Goal: Information Seeking & Learning: Find specific fact

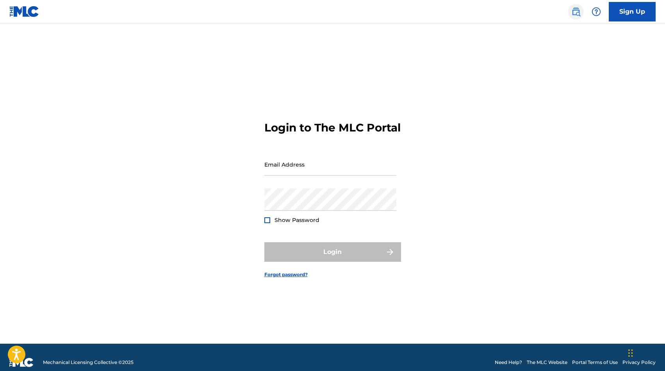
click at [576, 9] on img at bounding box center [575, 11] width 9 height 9
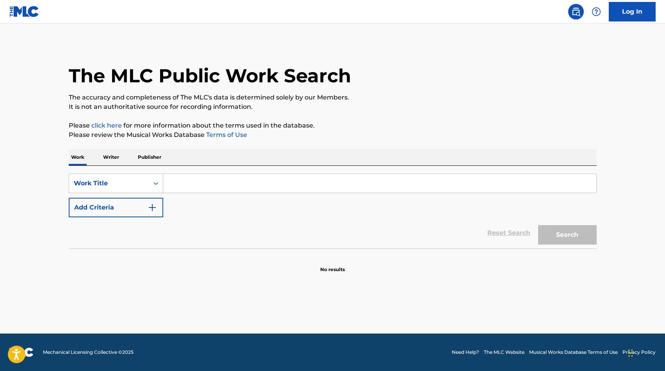
click at [249, 186] on input "Search Form" at bounding box center [379, 183] width 433 height 19
type input "la people"
click at [561, 233] on button "Search" at bounding box center [567, 235] width 59 height 20
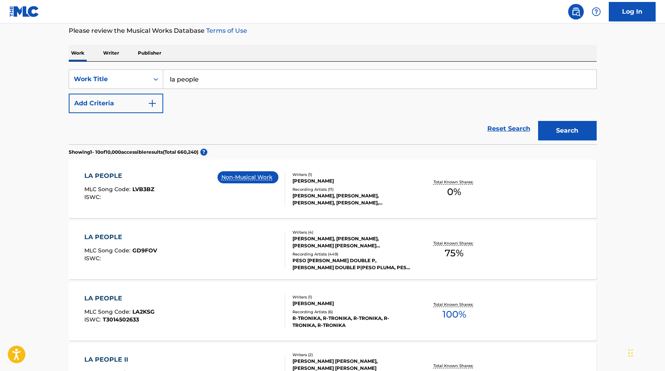
scroll to position [125, 0]
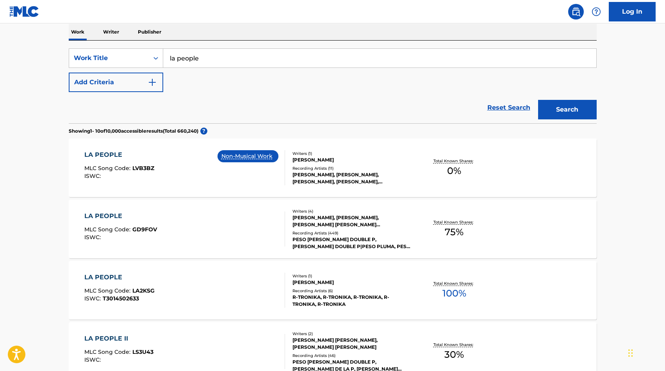
click at [109, 229] on span "MLC Song Code :" at bounding box center [108, 229] width 48 height 7
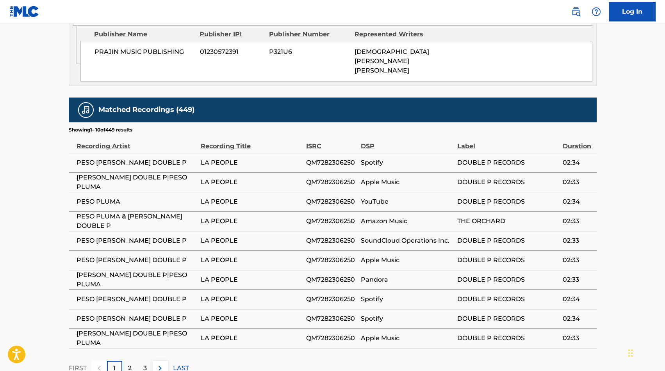
scroll to position [577, 0]
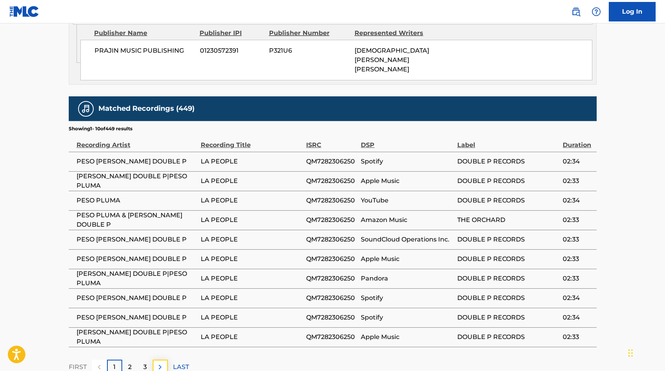
click at [160, 363] on img at bounding box center [159, 367] width 9 height 9
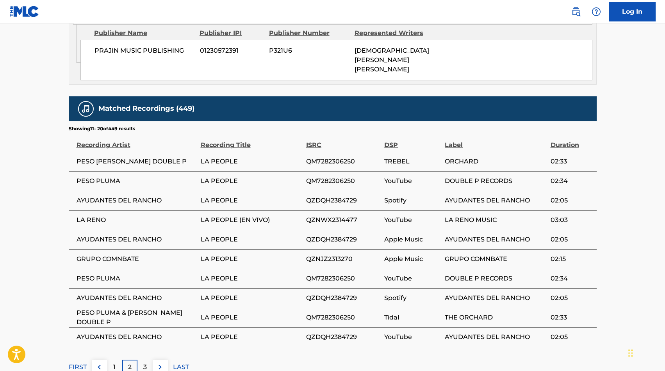
click at [111, 255] on span "GRUPO COMNBATE" at bounding box center [137, 259] width 120 height 9
copy div "GRUPO COMNBATE"
click at [160, 363] on img at bounding box center [159, 367] width 9 height 9
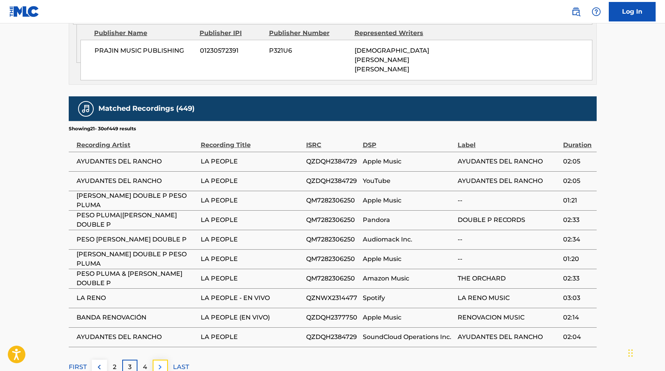
click at [159, 363] on img at bounding box center [159, 367] width 9 height 9
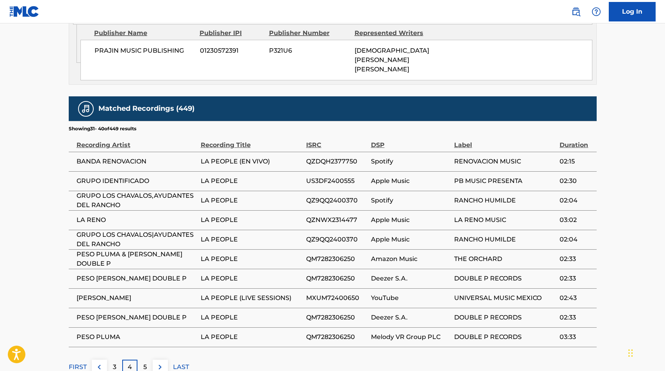
click at [111, 294] on span "[PERSON_NAME]" at bounding box center [137, 298] width 120 height 9
copy div "[PERSON_NAME]"
click at [163, 363] on img at bounding box center [159, 367] width 9 height 9
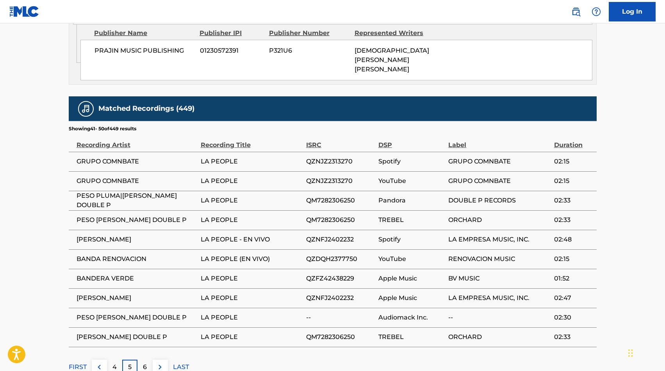
click at [108, 235] on span "[PERSON_NAME]" at bounding box center [137, 239] width 120 height 9
copy div "[PERSON_NAME]"
click at [121, 274] on span "BANDERA VERDE" at bounding box center [137, 278] width 120 height 9
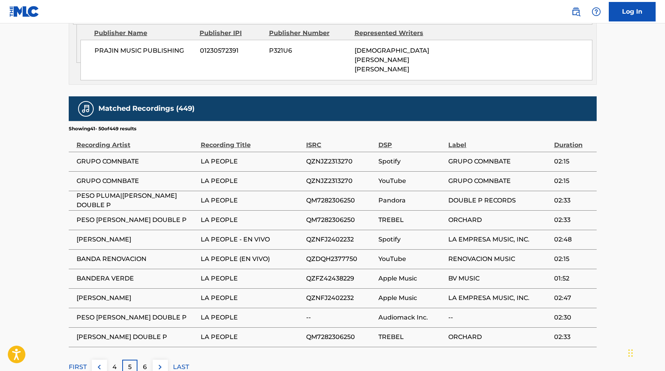
click at [121, 274] on span "BANDERA VERDE" at bounding box center [137, 278] width 120 height 9
copy div "BANDERA VERDE"
click at [164, 363] on img at bounding box center [159, 367] width 9 height 9
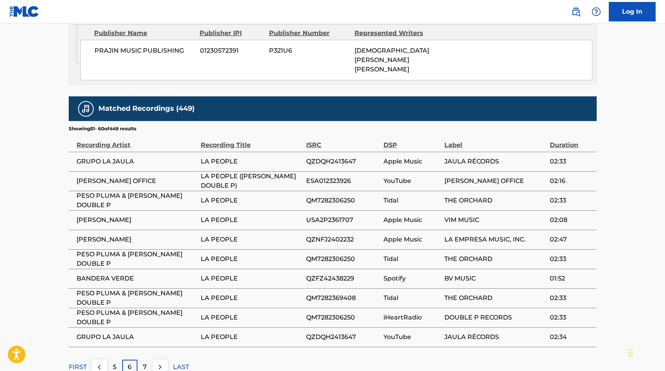
click at [118, 157] on span "GRUPO LA JAULA" at bounding box center [137, 161] width 120 height 9
copy div "GRUPO LA JAULA"
click at [126, 216] on span "[PERSON_NAME]" at bounding box center [137, 220] width 120 height 9
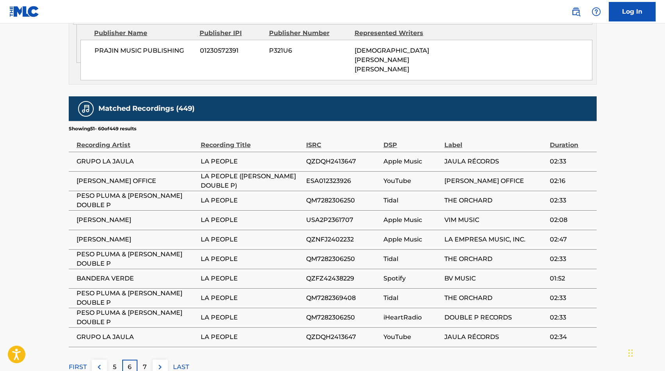
click at [126, 216] on span "[PERSON_NAME]" at bounding box center [137, 220] width 120 height 9
copy div "[PERSON_NAME]"
click at [169, 360] on div "FIRST 5 6 7 LAST" at bounding box center [333, 367] width 528 height 15
click at [162, 363] on img at bounding box center [159, 367] width 9 height 9
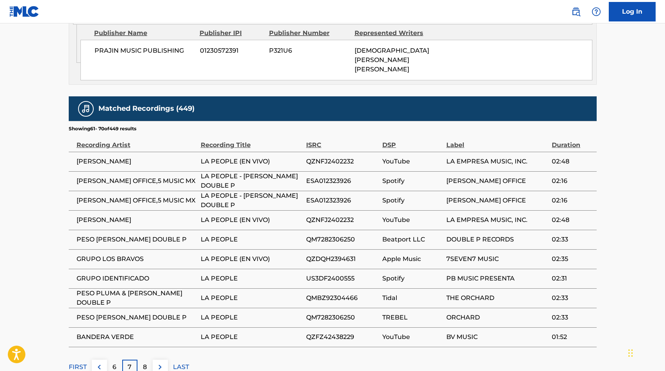
click at [121, 255] on span "GRUPO LOS BRAVOS" at bounding box center [137, 259] width 120 height 9
copy div "GRUPO LOS BRAVOS"
click at [162, 363] on img at bounding box center [159, 367] width 9 height 9
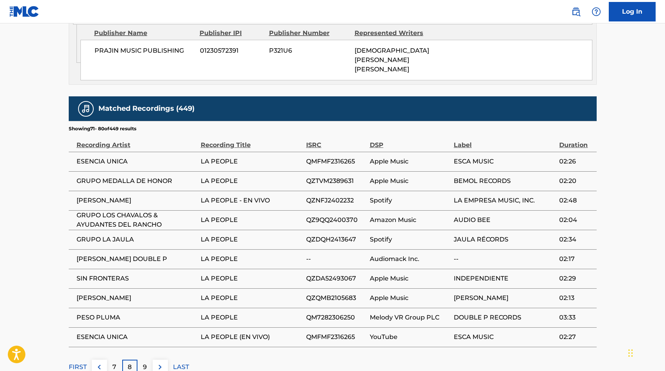
click at [86, 157] on span "ESENCIA UNICA" at bounding box center [137, 161] width 120 height 9
copy div "ESENCIA UNICA"
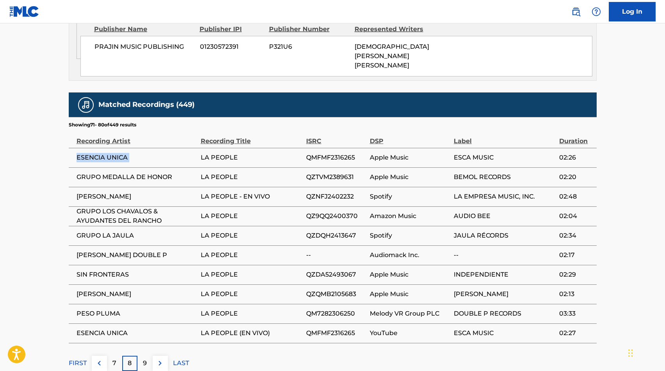
scroll to position [582, 0]
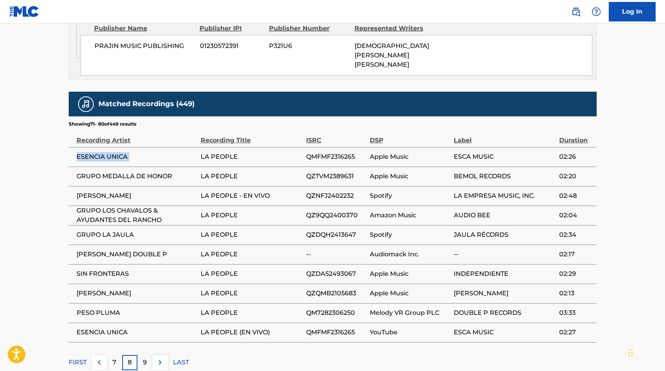
click at [106, 269] on span "SIN FRONTERAS" at bounding box center [137, 273] width 120 height 9
copy div "SIN FRONTERAS"
click at [84, 289] on span "[PERSON_NAME]" at bounding box center [137, 293] width 120 height 9
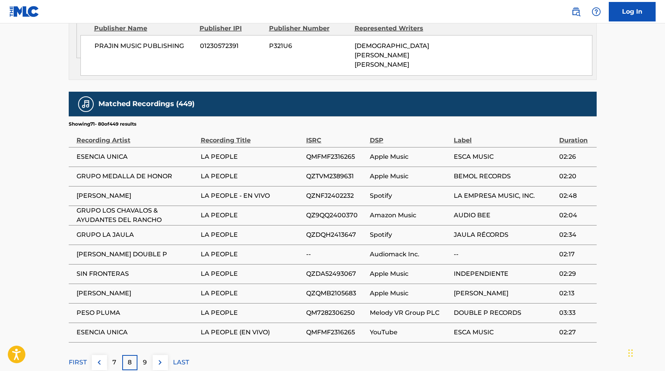
click at [84, 289] on span "[PERSON_NAME]" at bounding box center [137, 293] width 120 height 9
copy div "[PERSON_NAME]"
click at [86, 289] on span "[PERSON_NAME]" at bounding box center [137, 293] width 120 height 9
click at [166, 355] on button at bounding box center [160, 362] width 15 height 15
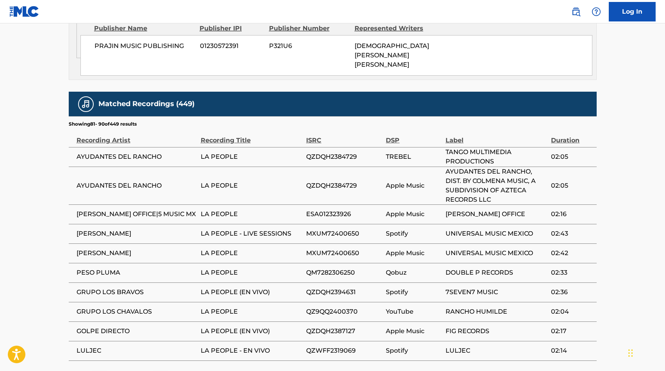
click at [114, 327] on span "GOLPE DIRECTO" at bounding box center [137, 331] width 120 height 9
click at [83, 346] on span "LULJEC" at bounding box center [137, 350] width 120 height 9
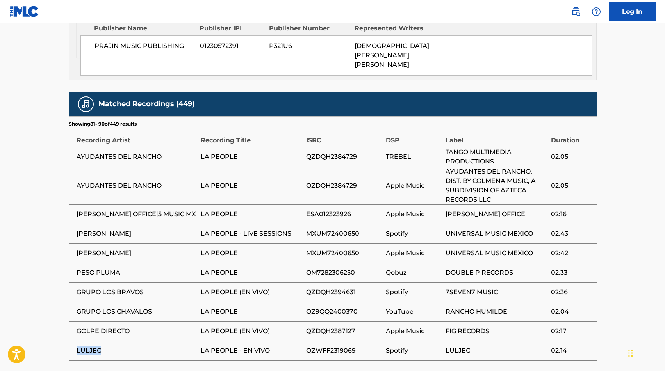
click at [83, 346] on span "LULJEC" at bounding box center [137, 350] width 120 height 9
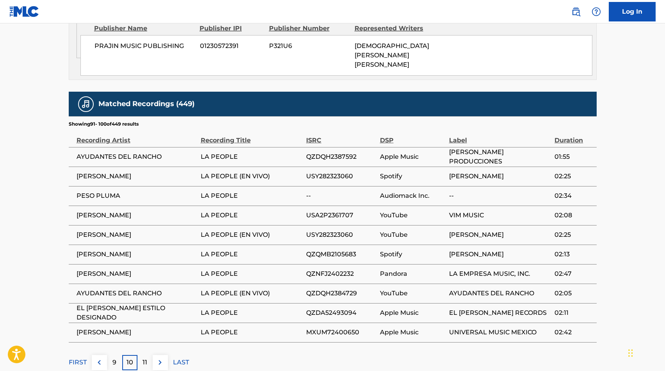
click at [86, 172] on span "[PERSON_NAME]" at bounding box center [137, 176] width 120 height 9
click at [117, 304] on span "EL [PERSON_NAME] ESTILO DESIGNADO" at bounding box center [137, 313] width 120 height 19
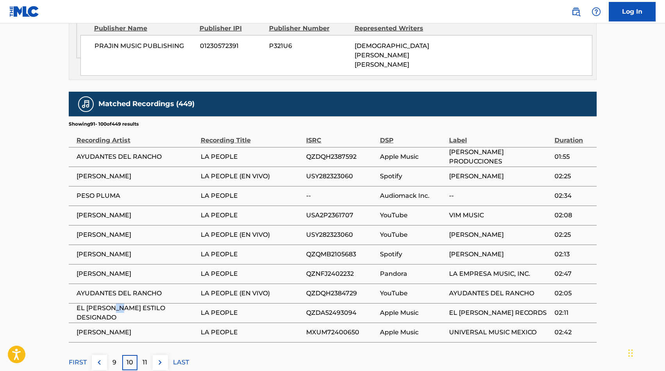
click at [117, 304] on span "EL [PERSON_NAME] ESTILO DESIGNADO" at bounding box center [137, 313] width 120 height 19
click at [162, 358] on img at bounding box center [159, 362] width 9 height 9
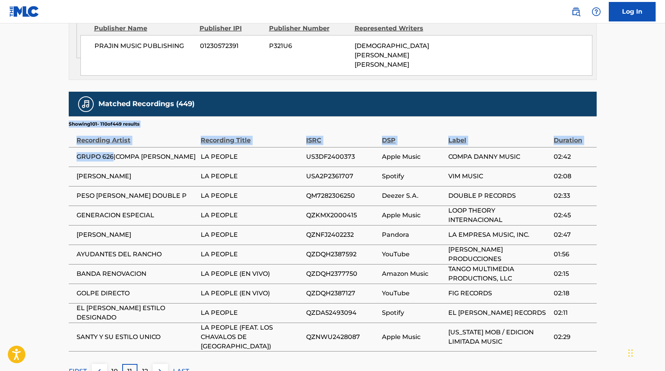
drag, startPoint x: 112, startPoint y: 122, endPoint x: 67, endPoint y: 122, distance: 44.9
click at [96, 152] on span "GRUPO 626|COMPA [PERSON_NAME]" at bounding box center [137, 156] width 120 height 9
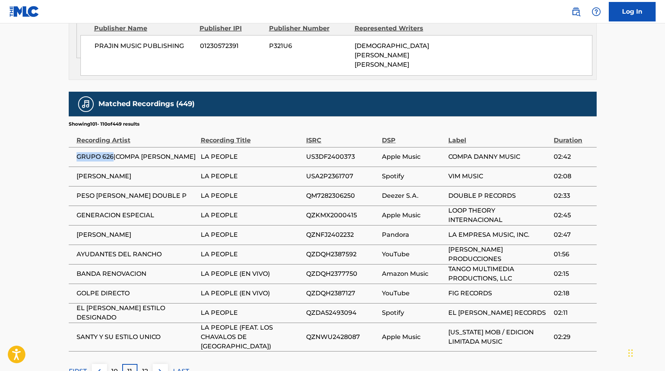
drag, startPoint x: 75, startPoint y: 125, endPoint x: 113, endPoint y: 127, distance: 37.9
click at [113, 147] on td "GRUPO 626|COMPA [PERSON_NAME]" at bounding box center [135, 157] width 132 height 20
click at [122, 211] on span "GENERACION ESPECIAL" at bounding box center [137, 215] width 120 height 9
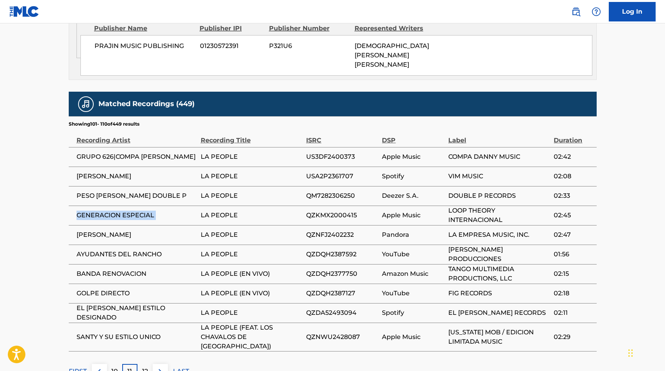
click at [129, 333] on span "SANTY Y SU ESTILO UNICO" at bounding box center [137, 337] width 120 height 9
click at [160, 367] on img at bounding box center [159, 371] width 9 height 9
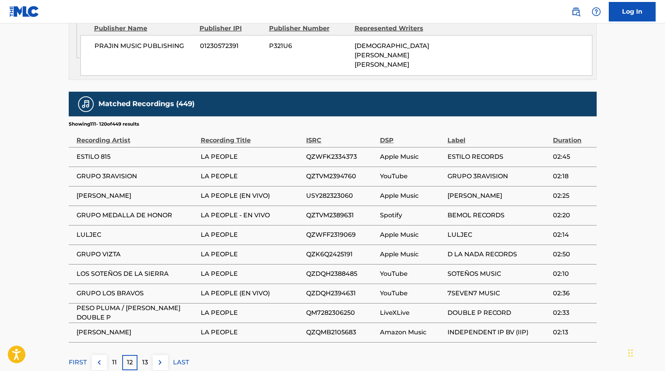
click at [98, 152] on span "ESTILO 815" at bounding box center [137, 156] width 120 height 9
click at [93, 172] on span "GRUPO 3RAVISION" at bounding box center [137, 176] width 120 height 9
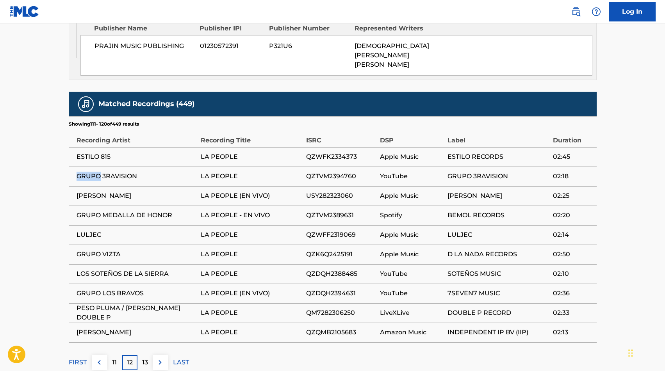
click at [93, 172] on span "GRUPO 3RAVISION" at bounding box center [137, 176] width 120 height 9
click at [109, 250] on span "GRUPO VIZTA" at bounding box center [137, 254] width 120 height 9
click at [132, 269] on span "LOS SOTEÑOS DE LA SIERRA" at bounding box center [137, 273] width 120 height 9
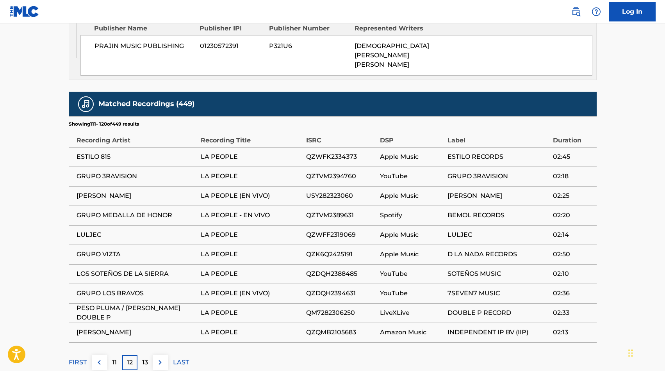
click at [132, 269] on span "LOS SOTEÑOS DE LA SIERRA" at bounding box center [137, 273] width 120 height 9
click at [130, 289] on span "GRUPO LOS BRAVOS" at bounding box center [137, 293] width 120 height 9
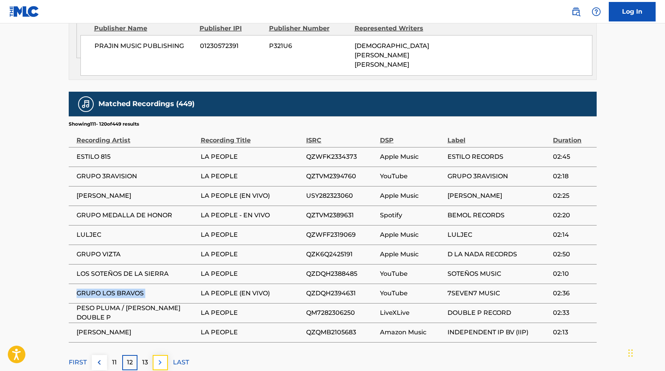
click at [164, 358] on img at bounding box center [159, 362] width 9 height 9
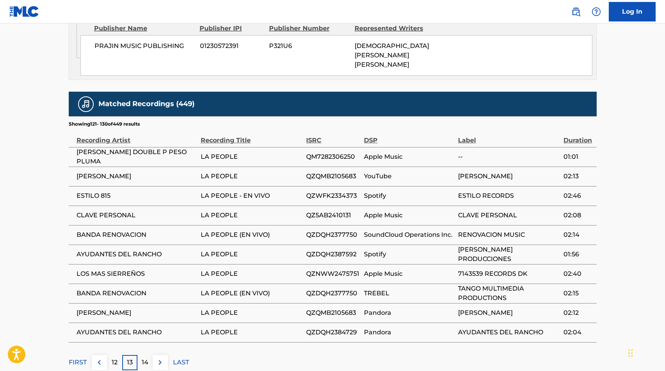
click at [103, 211] on span "CLAVE PERSONAL" at bounding box center [137, 215] width 120 height 9
click at [118, 269] on span "LOS MAS SIERREÑOS" at bounding box center [137, 273] width 120 height 9
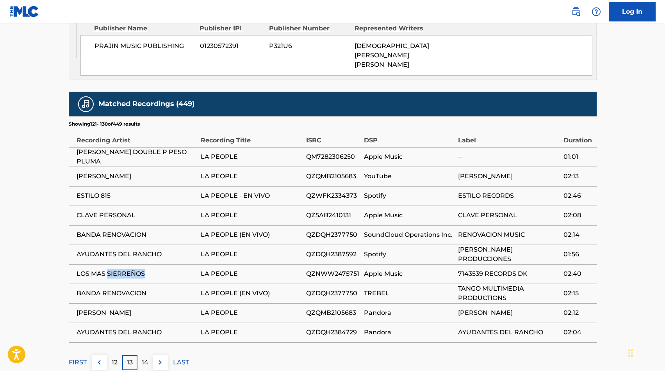
click at [118, 269] on span "LOS MAS SIERREÑOS" at bounding box center [137, 273] width 120 height 9
click at [161, 358] on img at bounding box center [159, 362] width 9 height 9
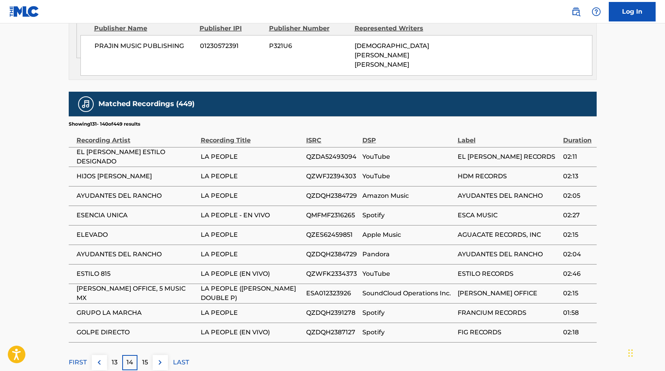
click at [125, 172] on span "HIJOS [PERSON_NAME]" at bounding box center [137, 176] width 120 height 9
click at [91, 230] on span "ELEVADO" at bounding box center [137, 234] width 120 height 9
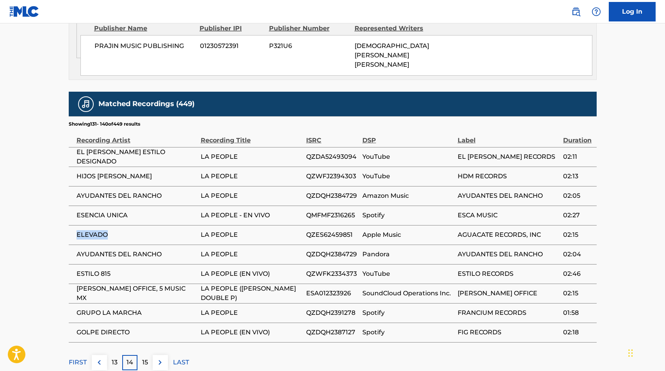
click at [91, 230] on span "ELEVADO" at bounding box center [137, 234] width 120 height 9
click at [125, 308] on span "GRUPO LA MARCHA" at bounding box center [137, 312] width 120 height 9
click at [155, 358] on img at bounding box center [159, 362] width 9 height 9
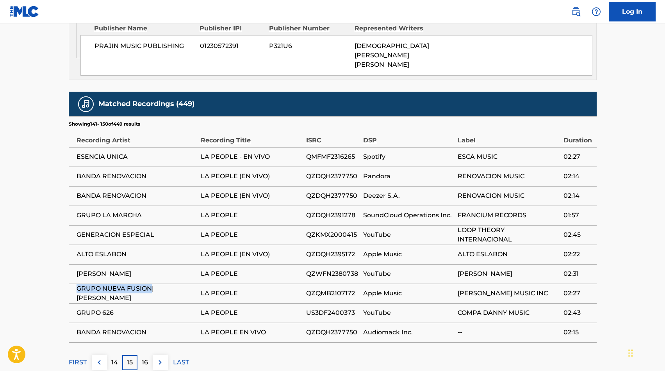
drag, startPoint x: 152, startPoint y: 253, endPoint x: 69, endPoint y: 255, distance: 83.6
click at [69, 284] on td "GRUPO NUEVA FUSION|[PERSON_NAME]" at bounding box center [135, 294] width 132 height 20
click at [158, 358] on img at bounding box center [159, 362] width 9 height 9
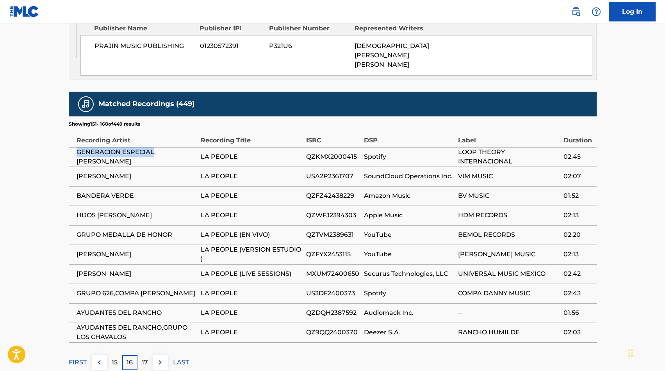
drag, startPoint x: 151, startPoint y: 118, endPoint x: 77, endPoint y: 119, distance: 75.0
click at [77, 148] on span "GENERACION ESPECIAL,[PERSON_NAME]" at bounding box center [137, 157] width 120 height 19
click at [112, 250] on span "[PERSON_NAME]" at bounding box center [137, 254] width 120 height 9
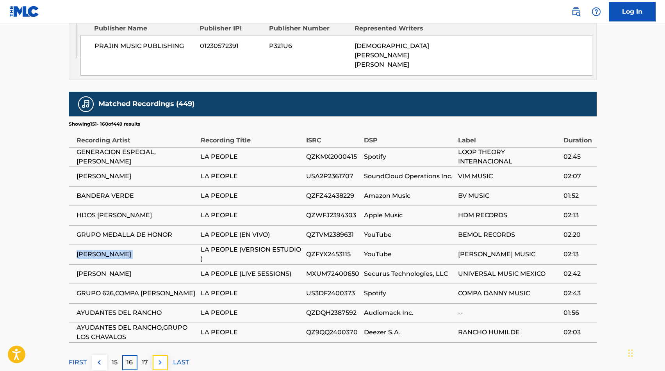
click at [159, 355] on button at bounding box center [160, 362] width 15 height 15
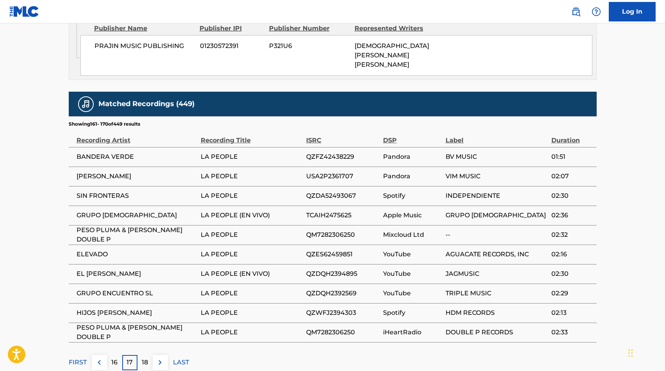
click at [113, 191] on span "SIN FRONTERAS" at bounding box center [137, 195] width 120 height 9
click at [105, 211] on span "GRUPO [DEMOGRAPHIC_DATA]" at bounding box center [137, 215] width 120 height 9
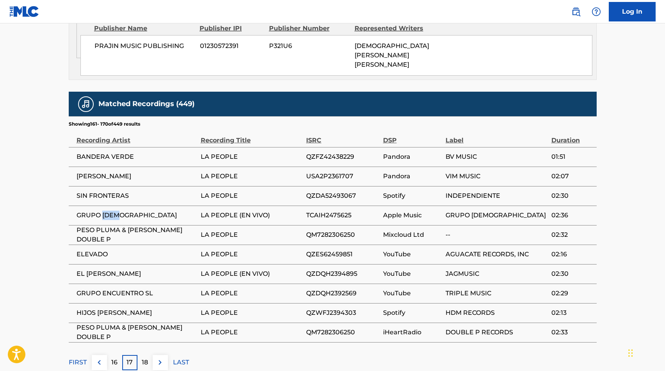
click at [105, 211] on span "GRUPO [DEMOGRAPHIC_DATA]" at bounding box center [137, 215] width 120 height 9
click at [94, 269] on span "EL [PERSON_NAME]" at bounding box center [137, 273] width 120 height 9
click at [126, 289] on span "GRUPO ENCUENTRO SL" at bounding box center [137, 293] width 120 height 9
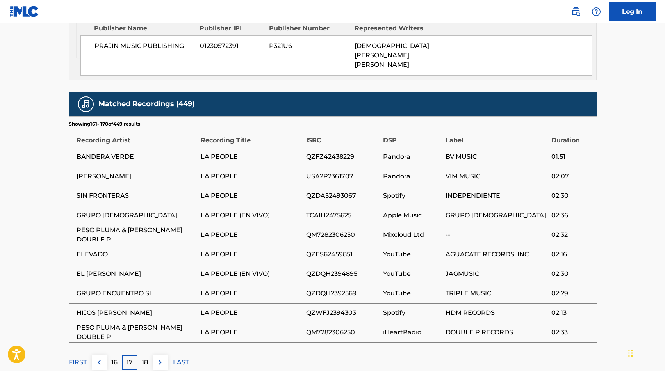
click at [126, 289] on span "GRUPO ENCUENTRO SL" at bounding box center [137, 293] width 120 height 9
click at [162, 358] on img at bounding box center [159, 362] width 9 height 9
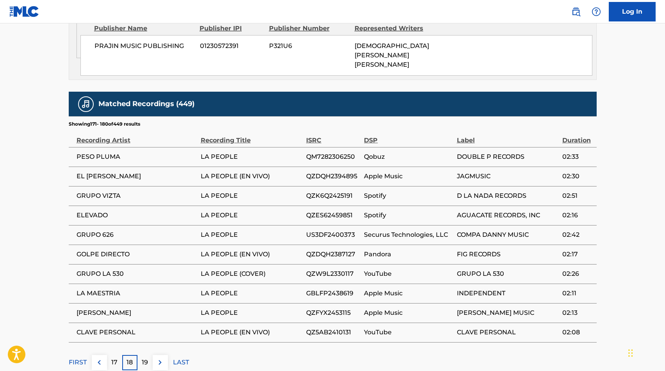
click at [105, 269] on span "GRUPO LA 530" at bounding box center [137, 273] width 120 height 9
click at [104, 289] on span "LA MAESTRIA" at bounding box center [137, 293] width 120 height 9
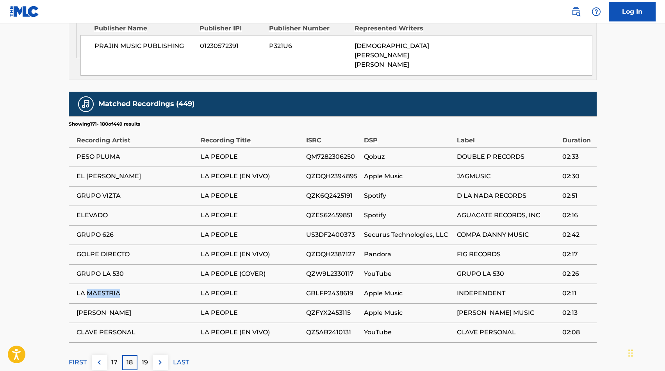
click at [104, 289] on span "LA MAESTRIA" at bounding box center [137, 293] width 120 height 9
click at [157, 358] on img at bounding box center [159, 362] width 9 height 9
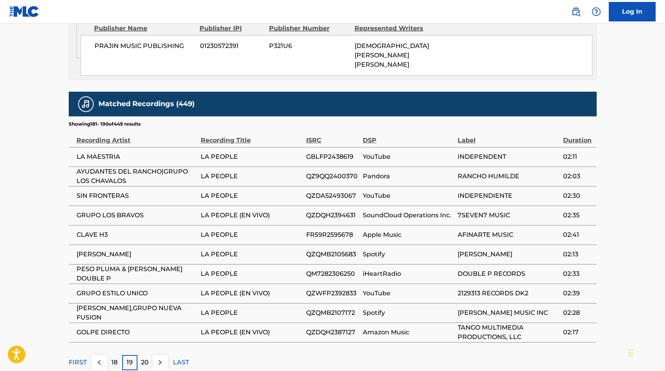
click at [99, 230] on span "CLAVE H3" at bounding box center [137, 234] width 120 height 9
click at [117, 289] on span "GRUPO ESTILO UNICO" at bounding box center [137, 293] width 120 height 9
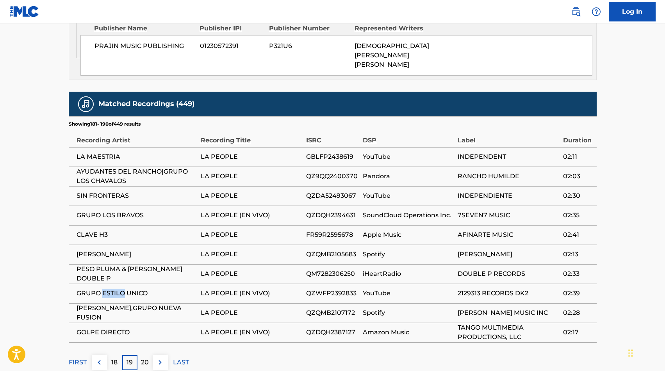
click at [117, 289] on span "GRUPO ESTILO UNICO" at bounding box center [137, 293] width 120 height 9
click at [161, 358] on img at bounding box center [159, 362] width 9 height 9
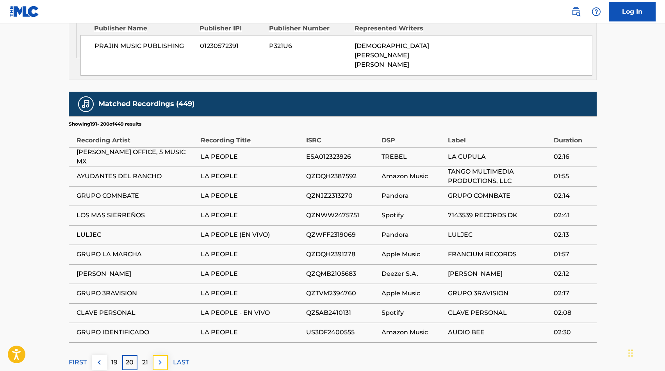
click at [155, 358] on img at bounding box center [159, 362] width 9 height 9
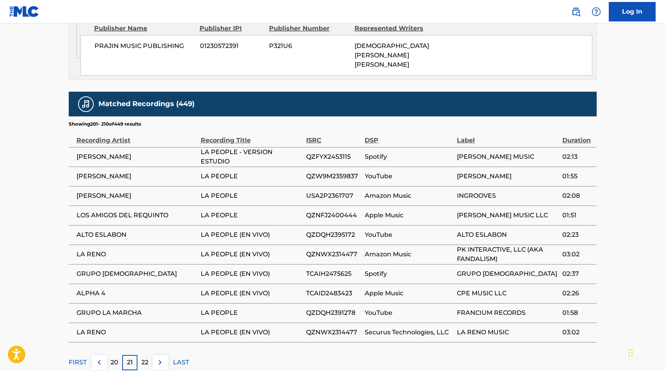
click at [114, 172] on span "[PERSON_NAME]" at bounding box center [137, 176] width 120 height 9
click at [113, 211] on span "LOS AMIGOS DEL REQUINTO" at bounding box center [137, 215] width 120 height 9
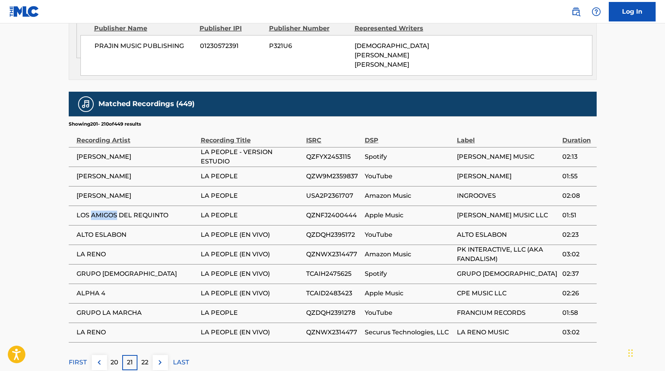
click at [113, 211] on span "LOS AMIGOS DEL REQUINTO" at bounding box center [137, 215] width 120 height 9
click at [98, 289] on span "ALPHA 4" at bounding box center [137, 293] width 120 height 9
click at [166, 355] on button at bounding box center [160, 362] width 15 height 15
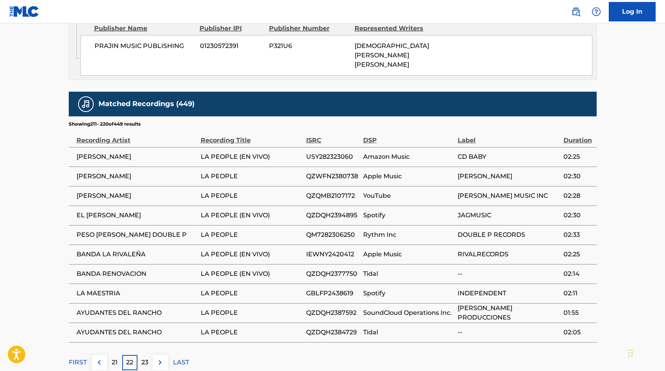
click at [118, 250] on span "BANDA LA RIVALEÑA" at bounding box center [137, 254] width 120 height 9
click at [159, 358] on img at bounding box center [159, 362] width 9 height 9
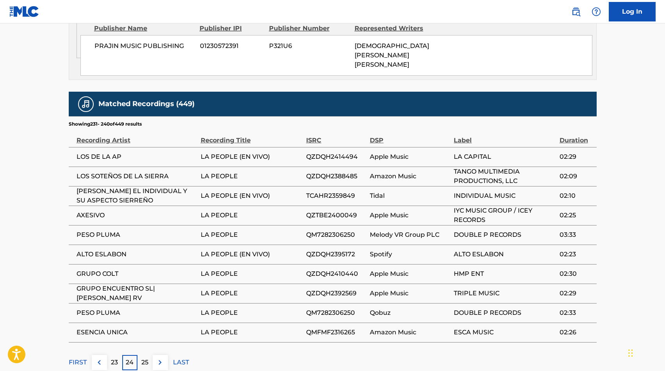
click at [98, 152] on span "LOS DE LA AP" at bounding box center [137, 156] width 120 height 9
click at [93, 211] on span "AXESIVO" at bounding box center [137, 215] width 120 height 9
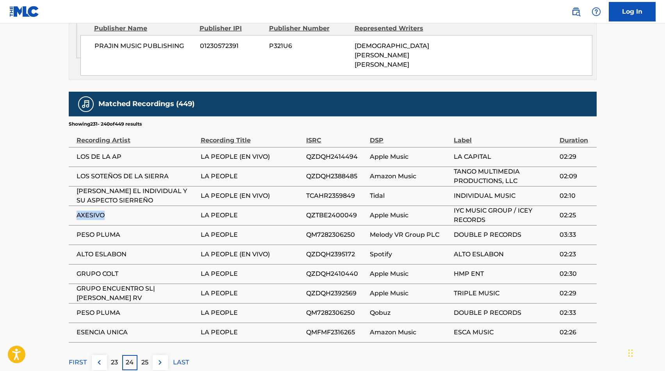
click at [93, 211] on span "AXESIVO" at bounding box center [137, 215] width 120 height 9
click at [103, 187] on span "[PERSON_NAME] EL INDIVIDUAL Y SU ASPECTO SIERREÑO" at bounding box center [137, 196] width 120 height 19
click at [107, 269] on span "GRUPO COLT" at bounding box center [137, 273] width 120 height 9
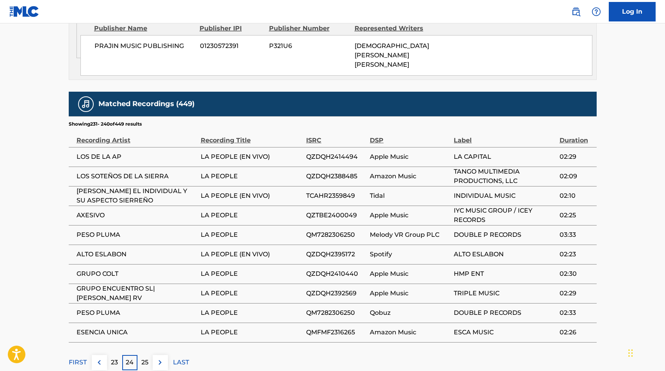
click at [107, 269] on span "GRUPO COLT" at bounding box center [137, 273] width 120 height 9
click at [161, 358] on img at bounding box center [159, 362] width 9 height 9
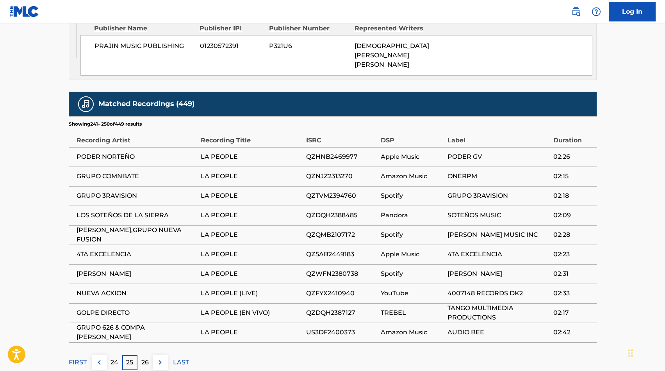
click at [112, 289] on span "NUEVA ACXION" at bounding box center [137, 293] width 120 height 9
click at [113, 250] on span "4TA EXCELENCIA" at bounding box center [137, 254] width 120 height 9
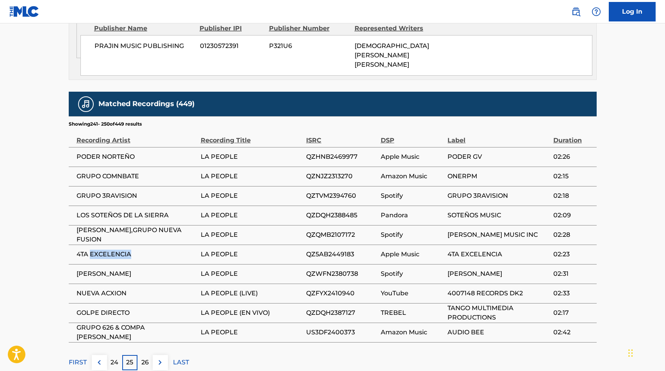
click at [113, 250] on span "4TA EXCELENCIA" at bounding box center [137, 254] width 120 height 9
click at [95, 289] on span "NUEVA ACXION" at bounding box center [137, 293] width 120 height 9
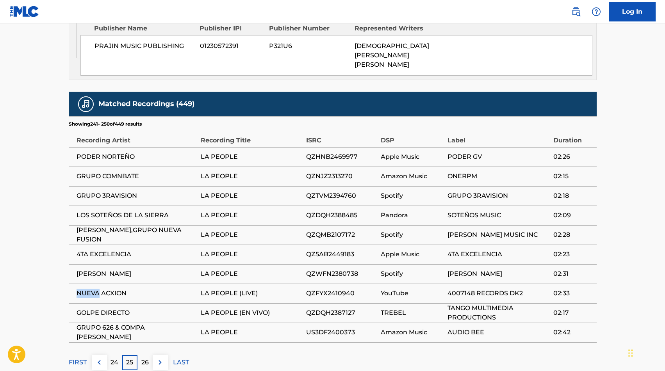
click at [95, 289] on span "NUEVA ACXION" at bounding box center [137, 293] width 120 height 9
click at [156, 358] on img at bounding box center [159, 362] width 9 height 9
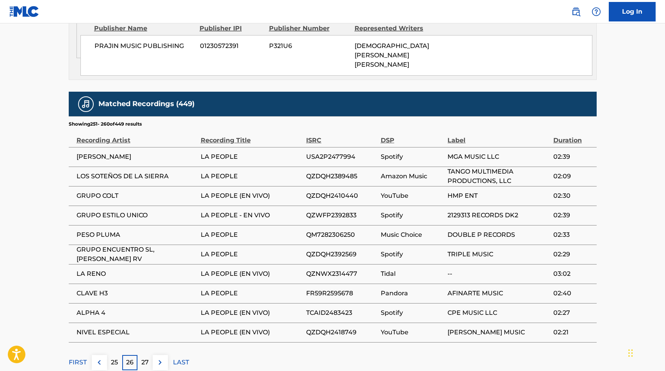
click at [106, 152] on span "[PERSON_NAME]" at bounding box center [137, 156] width 120 height 9
click at [93, 308] on span "ALPHA 4" at bounding box center [137, 312] width 120 height 9
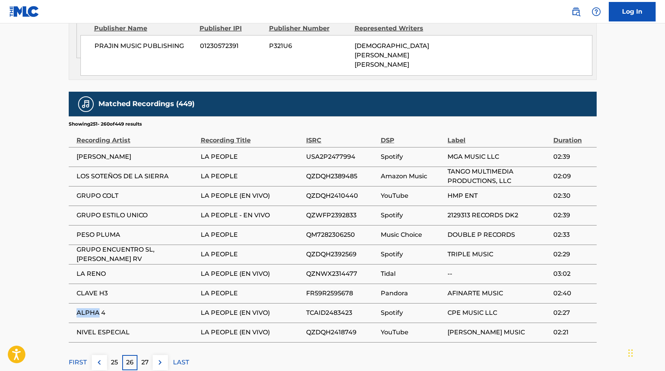
click at [114, 328] on span "NIVEL ESPECIAL" at bounding box center [137, 332] width 120 height 9
click at [160, 358] on img at bounding box center [159, 362] width 9 height 9
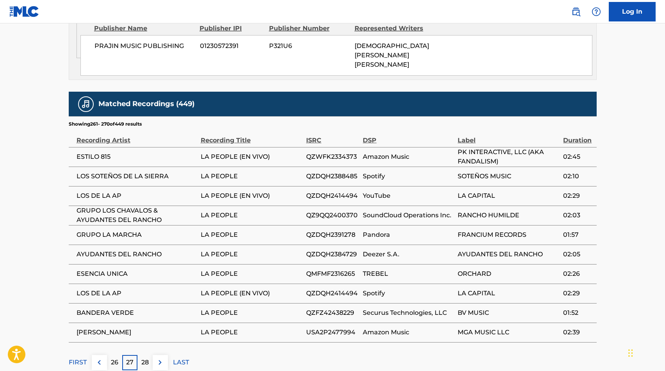
scroll to position [597, 0]
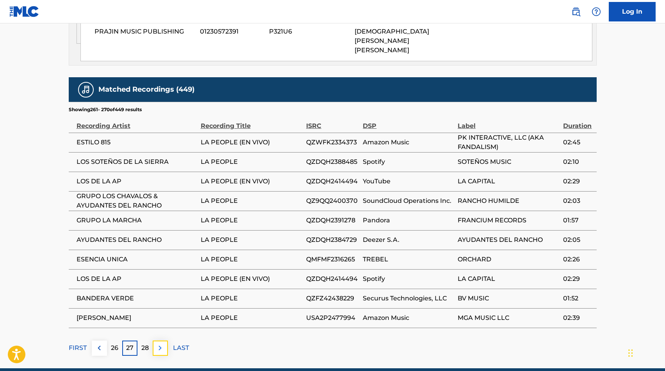
click at [157, 344] on img at bounding box center [159, 348] width 9 height 9
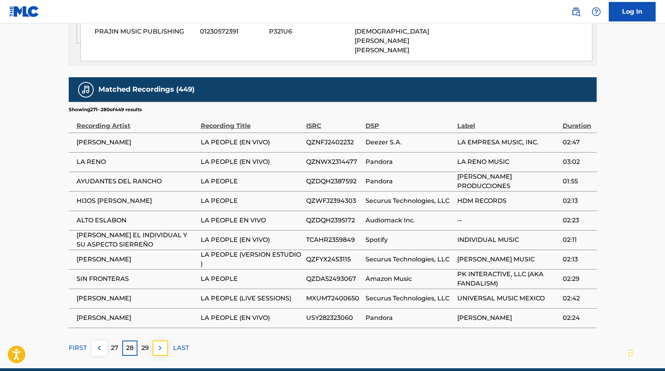
click at [159, 344] on img at bounding box center [159, 348] width 9 height 9
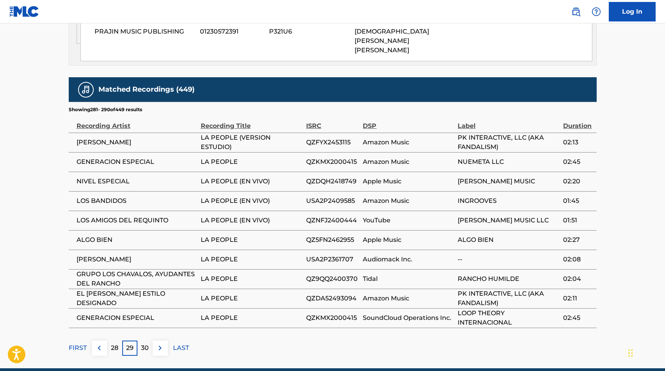
click at [109, 196] on span "LOS BANDIDOS" at bounding box center [137, 200] width 120 height 9
click at [103, 235] on span "ALGO BIEN" at bounding box center [137, 239] width 120 height 9
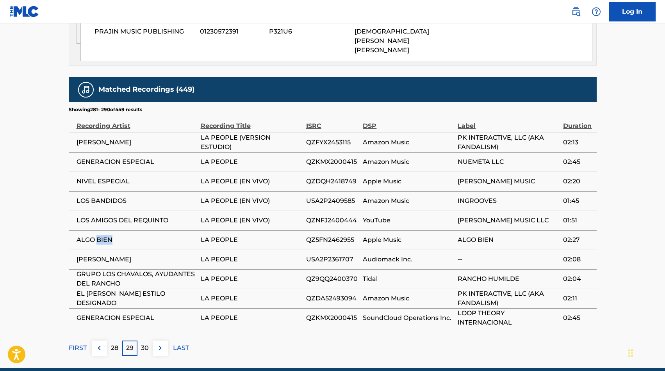
click at [103, 235] on span "ALGO BIEN" at bounding box center [137, 239] width 120 height 9
click at [163, 344] on img at bounding box center [159, 348] width 9 height 9
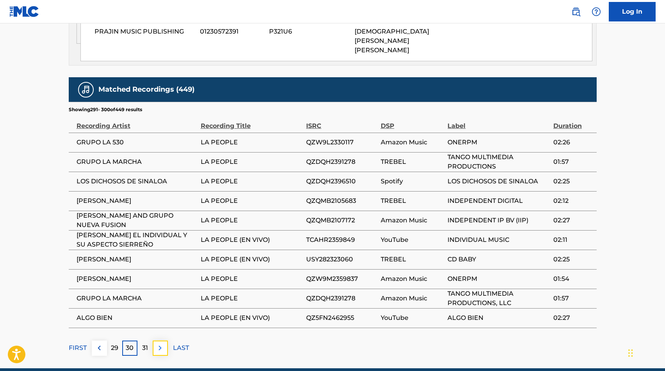
click at [157, 344] on img at bounding box center [159, 348] width 9 height 9
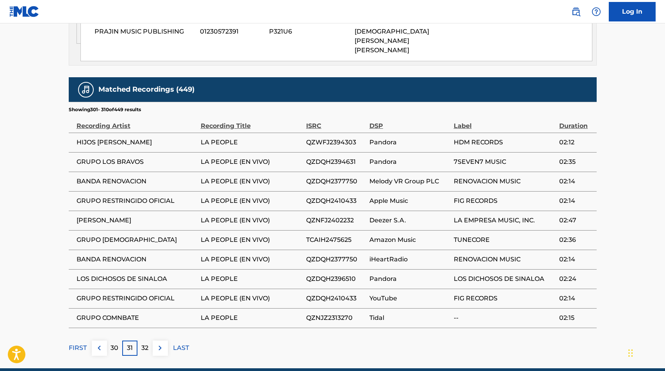
click at [117, 196] on span "GRUPO RESTRINGIDO OFICIAL" at bounding box center [137, 200] width 120 height 9
click at [157, 344] on img at bounding box center [159, 348] width 9 height 9
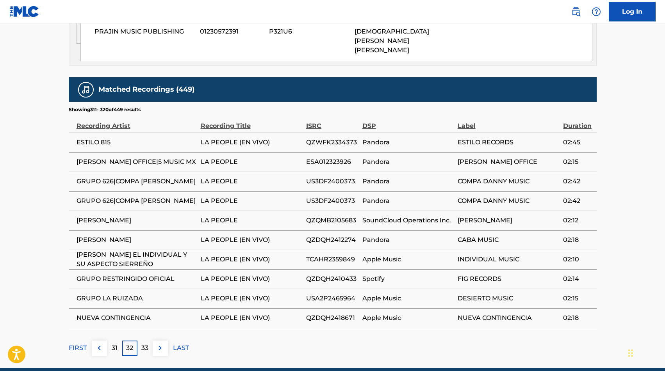
click at [135, 235] on span "[PERSON_NAME]" at bounding box center [137, 239] width 120 height 9
click at [136, 294] on span "GRUPO LA RUIZADA" at bounding box center [137, 298] width 120 height 9
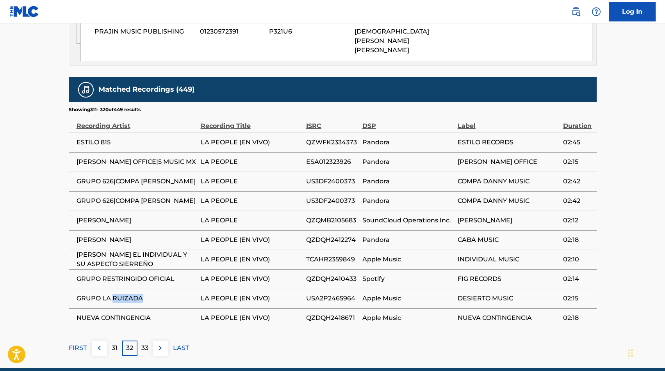
click at [136, 294] on span "GRUPO LA RUIZADA" at bounding box center [137, 298] width 120 height 9
click at [109, 314] on span "NUEVA CONTINGENCIA" at bounding box center [137, 318] width 120 height 9
click at [157, 344] on img at bounding box center [159, 348] width 9 height 9
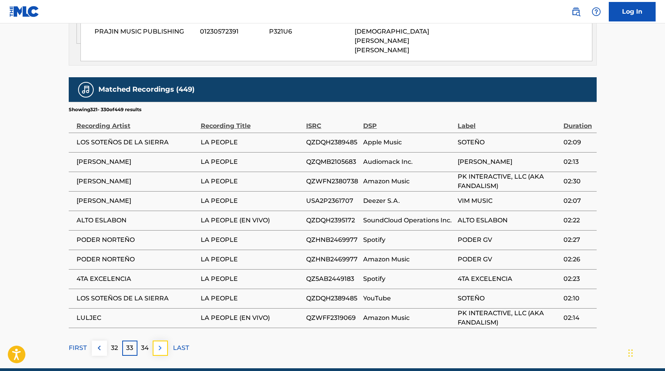
click at [160, 344] on img at bounding box center [159, 348] width 9 height 9
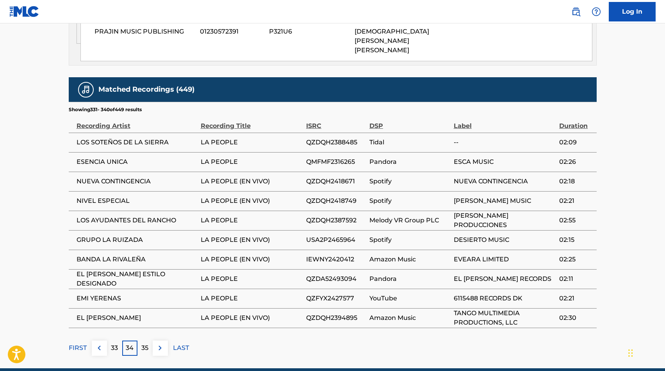
click at [101, 294] on span "EMI YERENAS" at bounding box center [137, 298] width 120 height 9
click at [164, 344] on img at bounding box center [159, 348] width 9 height 9
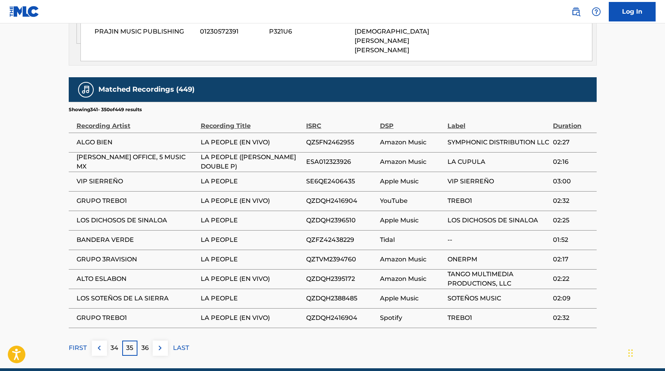
click at [103, 177] on span "VIP SIERREÑO" at bounding box center [137, 181] width 120 height 9
click at [111, 196] on span "GRUPO TREBO1" at bounding box center [137, 200] width 120 height 9
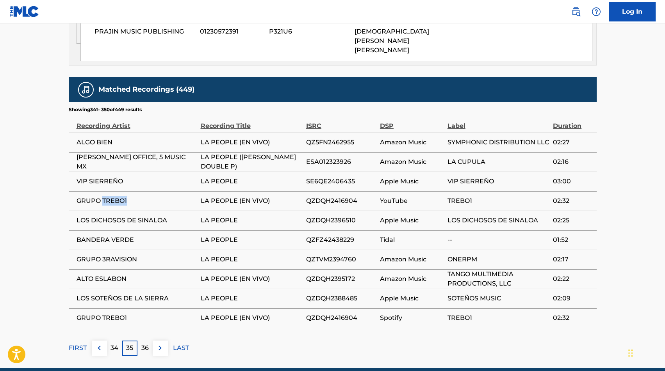
click at [111, 196] on span "GRUPO TREBO1" at bounding box center [137, 200] width 120 height 9
click at [164, 344] on img at bounding box center [159, 348] width 9 height 9
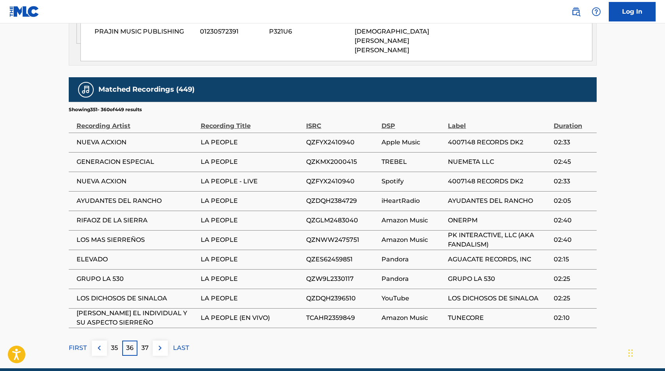
click at [116, 216] on span "RIFAOZ DE LA SIERRA" at bounding box center [137, 220] width 120 height 9
click at [157, 344] on img at bounding box center [159, 348] width 9 height 9
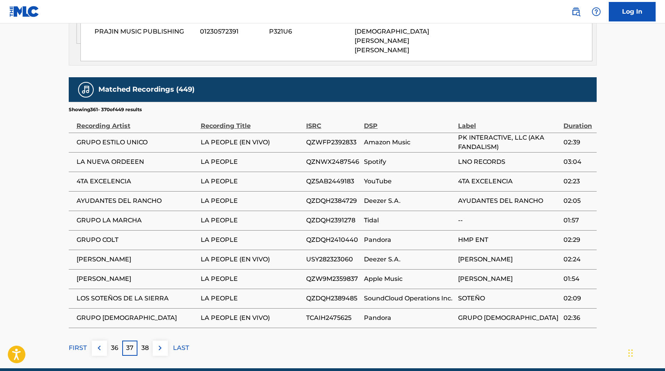
click at [138, 138] on span "GRUPO ESTILO UNICO" at bounding box center [137, 142] width 120 height 9
click at [126, 157] on span "LA NUEVA ORDEEEN" at bounding box center [137, 161] width 120 height 9
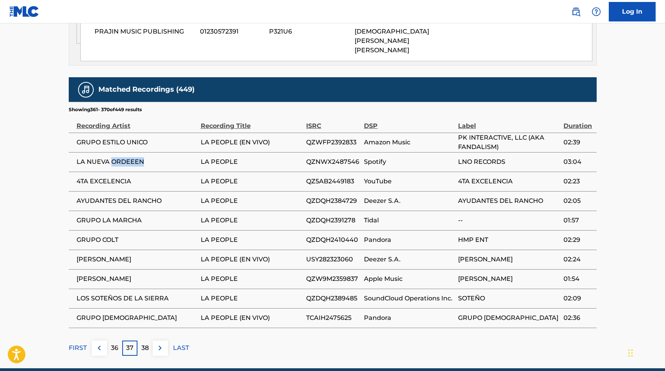
click at [126, 157] on span "LA NUEVA ORDEEEN" at bounding box center [137, 161] width 120 height 9
click at [159, 344] on img at bounding box center [159, 348] width 9 height 9
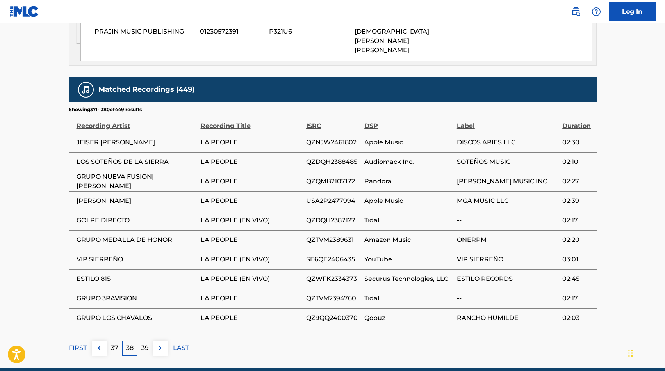
click at [112, 138] on span "JEISER [PERSON_NAME]" at bounding box center [137, 142] width 120 height 9
click at [157, 344] on img at bounding box center [159, 348] width 9 height 9
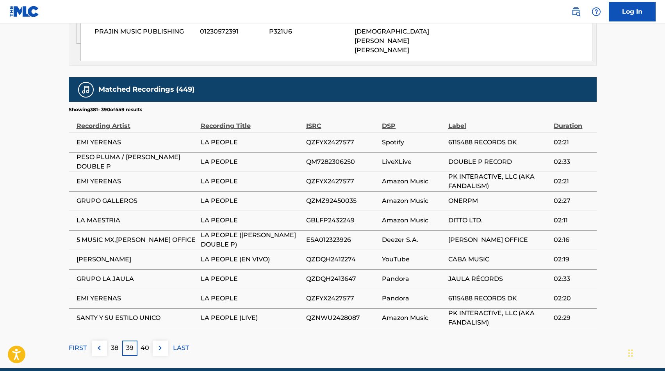
click at [115, 196] on span "GRUPO GALLEROS" at bounding box center [137, 200] width 120 height 9
click at [156, 344] on img at bounding box center [159, 348] width 9 height 9
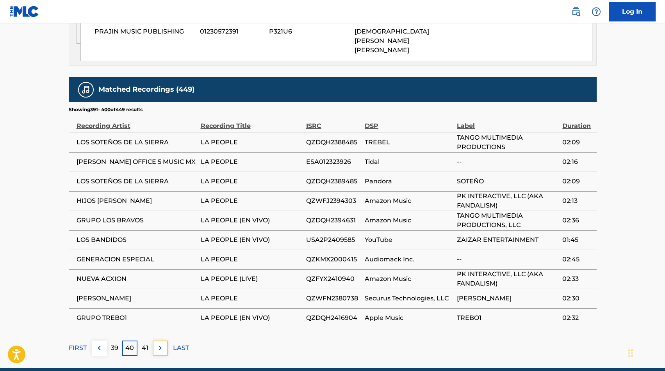
click at [156, 344] on img at bounding box center [159, 348] width 9 height 9
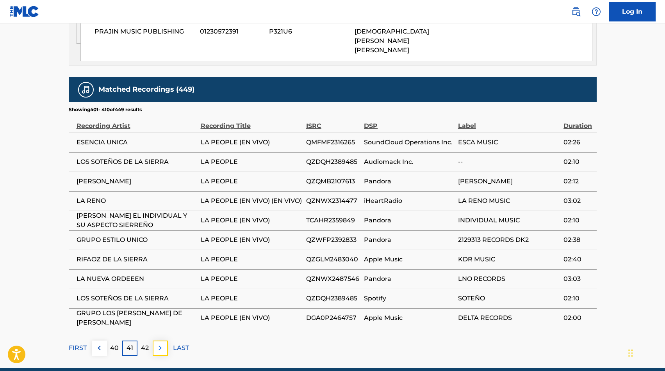
click at [158, 344] on img at bounding box center [159, 348] width 9 height 9
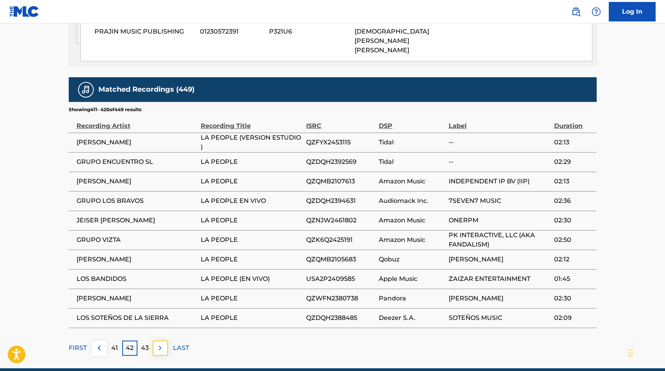
click at [156, 344] on img at bounding box center [159, 348] width 9 height 9
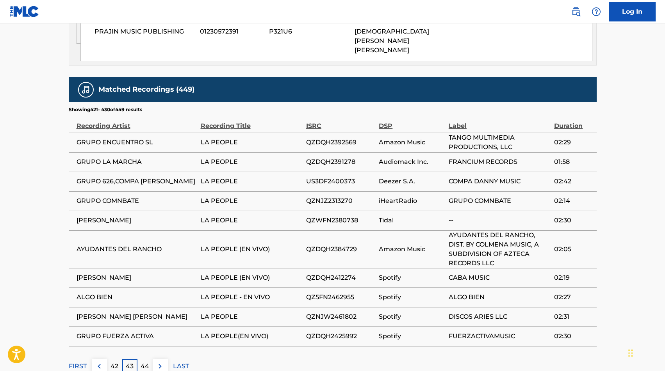
click at [137, 332] on span "GRUPO FUERZA ACTIVA" at bounding box center [137, 336] width 120 height 9
click at [159, 362] on img at bounding box center [159, 366] width 9 height 9
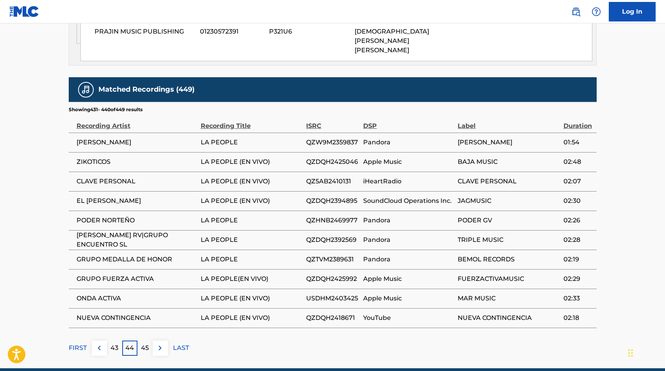
click at [85, 157] on span "ZIKOTICOS" at bounding box center [137, 161] width 120 height 9
click at [103, 294] on span "ONDA ACTIVA" at bounding box center [137, 298] width 120 height 9
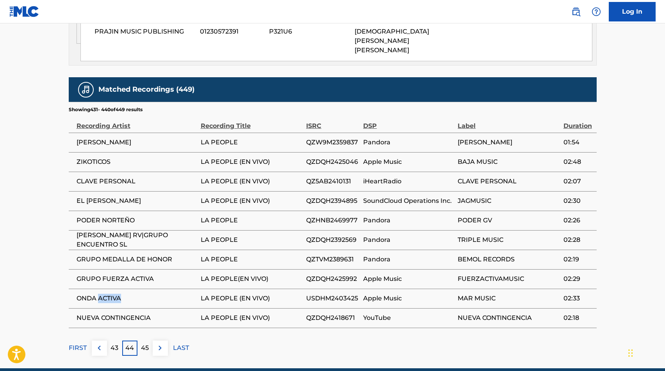
click at [103, 294] on span "ONDA ACTIVA" at bounding box center [137, 298] width 120 height 9
drag, startPoint x: 115, startPoint y: 206, endPoint x: 73, endPoint y: 202, distance: 42.0
click at [73, 230] on td "[PERSON_NAME] RV|GRUPO ENCUENTRO SL" at bounding box center [135, 240] width 132 height 20
click at [166, 341] on button at bounding box center [160, 348] width 15 height 15
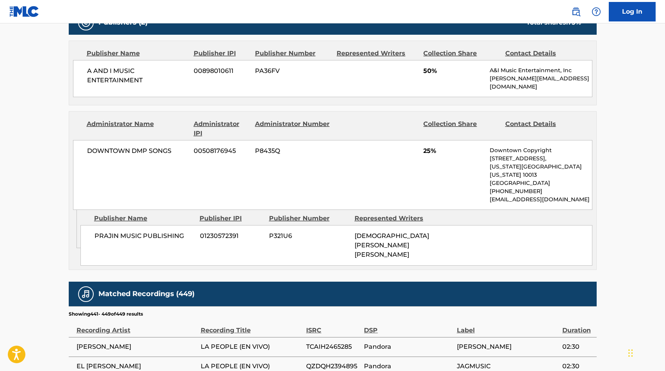
scroll to position [577, 0]
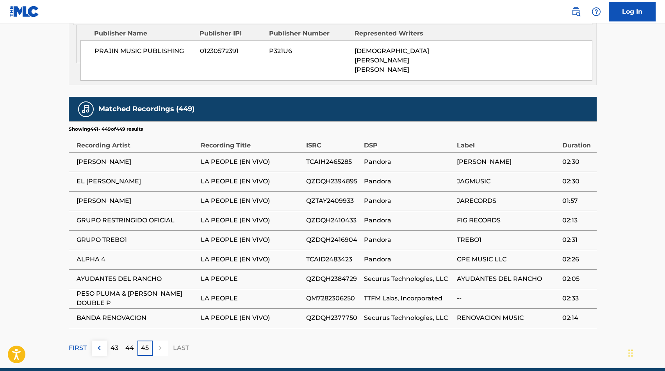
click at [93, 196] on span "[PERSON_NAME]" at bounding box center [137, 200] width 120 height 9
click at [115, 157] on span "[PERSON_NAME]" at bounding box center [137, 161] width 120 height 9
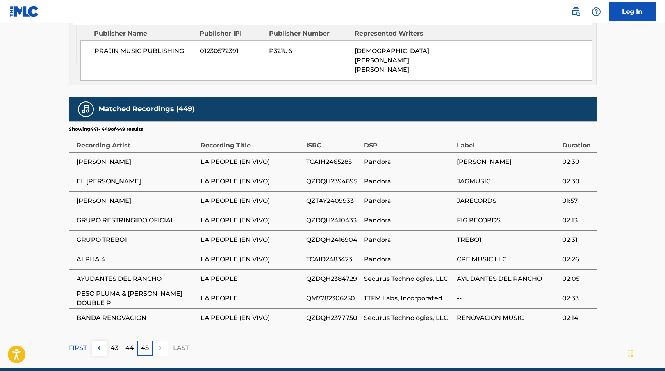
click at [115, 157] on span "[PERSON_NAME]" at bounding box center [137, 161] width 120 height 9
